Goal: Complete application form: Complete application form

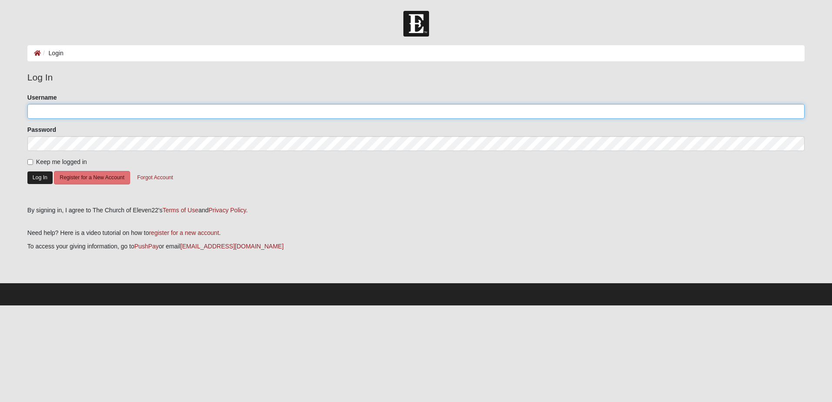
type input "dvreed"
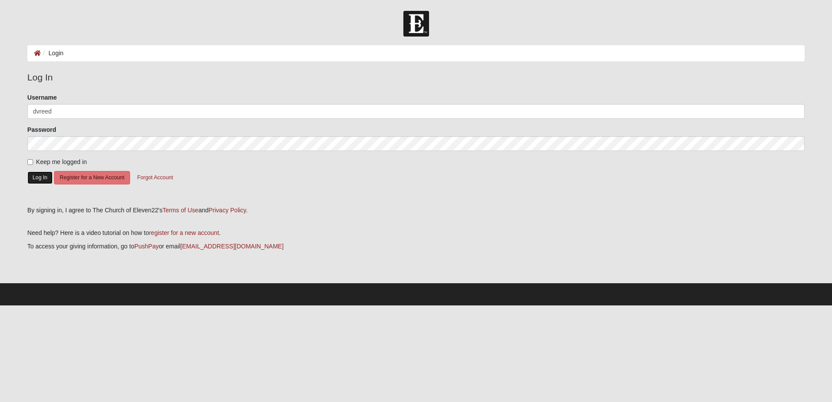
click at [47, 182] on button "Log In" at bounding box center [39, 177] width 25 height 13
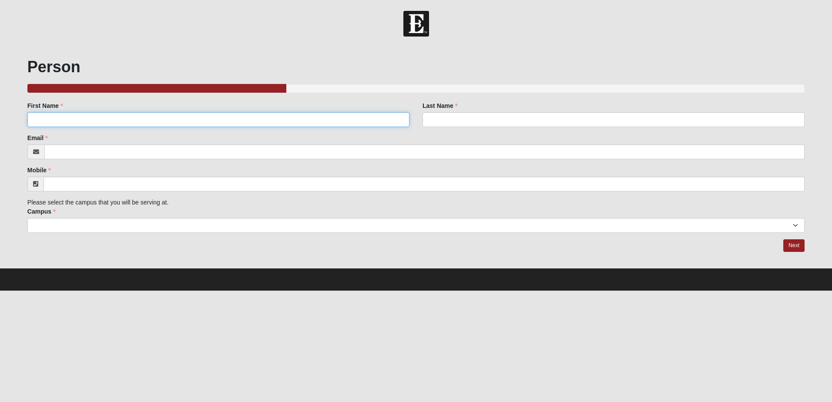
click at [73, 117] on input "First Name" at bounding box center [218, 119] width 382 height 15
type input "[PERSON_NAME]"
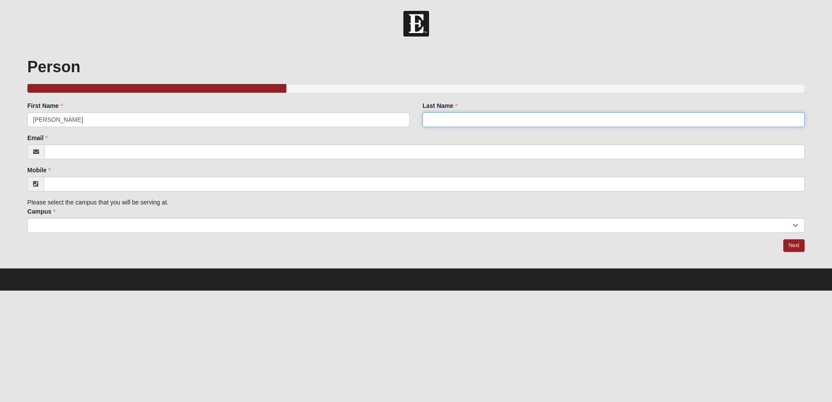
type input "[PERSON_NAME]"
type input "[PERSON_NAME][EMAIL_ADDRESS][DOMAIN_NAME]"
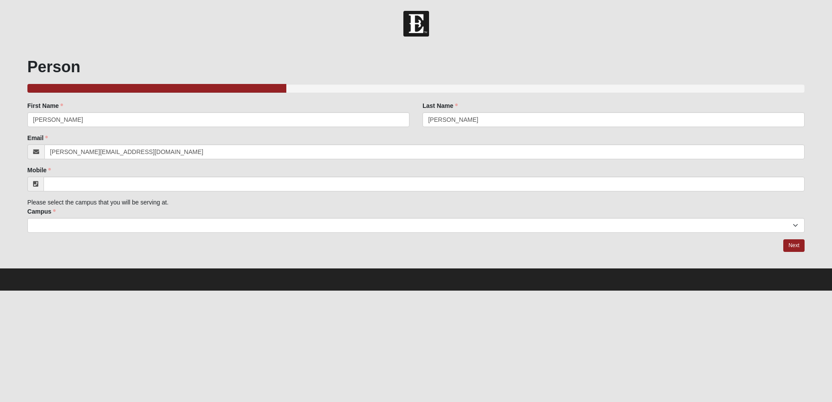
type input "[PHONE_NUMBER]"
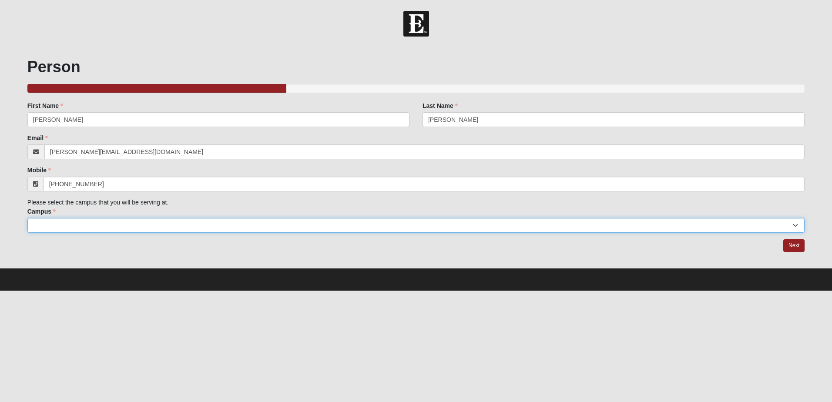
click at [60, 224] on select "Arlington Baymeadows Eleven22 Online [PERSON_NAME][GEOGRAPHIC_DATA] Jesup [GEOG…" at bounding box center [415, 225] width 777 height 15
select select "16"
click at [27, 218] on select "Arlington Baymeadows Eleven22 Online [PERSON_NAME][GEOGRAPHIC_DATA] Jesup [GEOG…" at bounding box center [415, 225] width 777 height 15
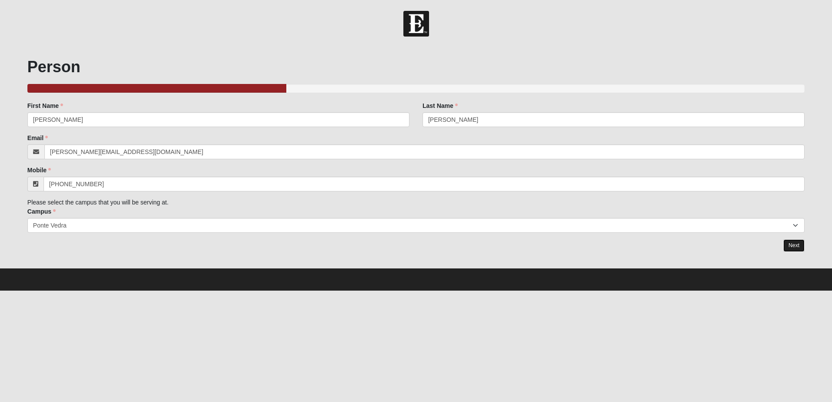
click at [799, 243] on link "Next" at bounding box center [793, 245] width 21 height 13
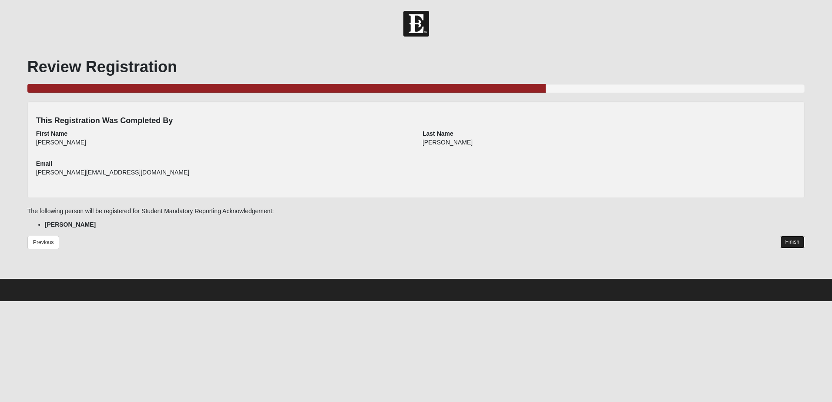
click at [789, 242] on link "Finish" at bounding box center [792, 242] width 25 height 13
